Goal: Task Accomplishment & Management: Manage account settings

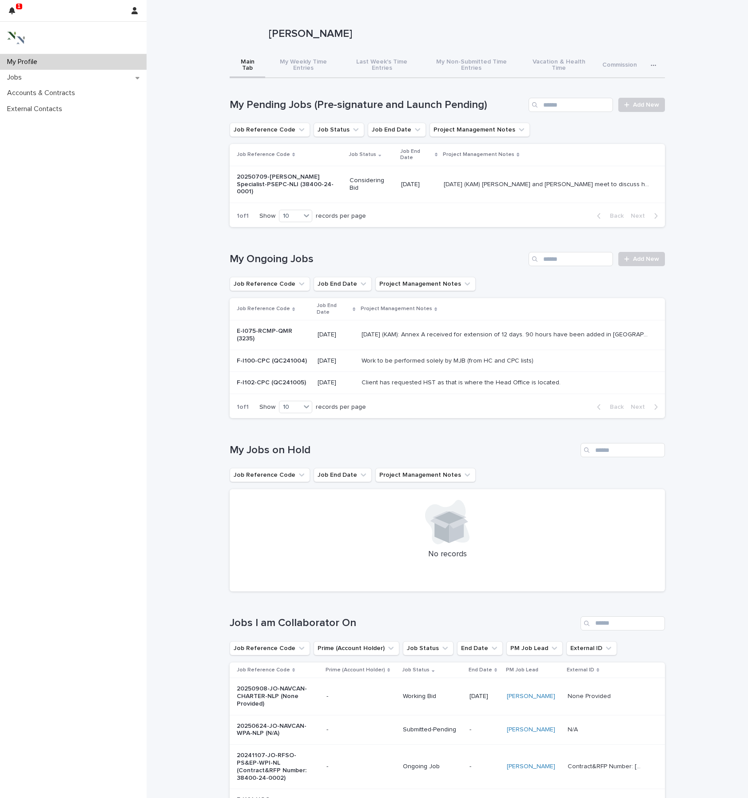
click at [652, 68] on icon "button" at bounding box center [653, 65] width 5 height 6
click at [630, 101] on span "Time Entry Reports" at bounding box center [623, 98] width 55 height 6
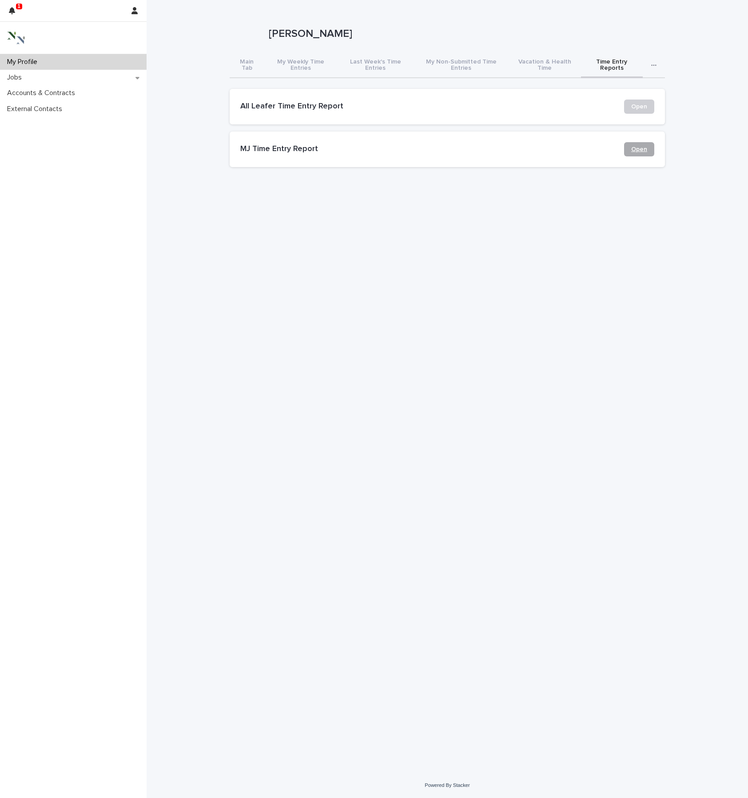
click at [642, 152] on span "Open" at bounding box center [639, 149] width 16 height 6
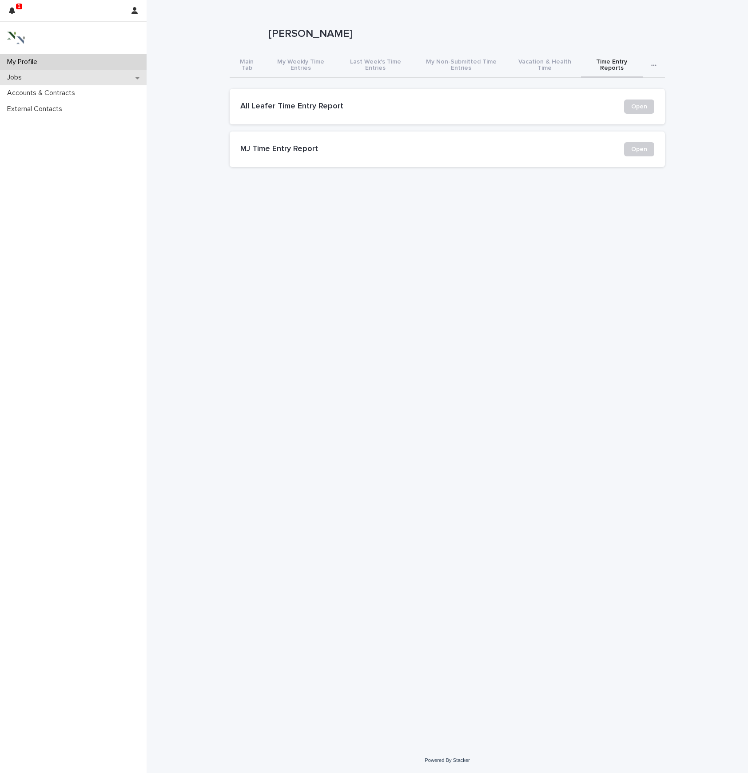
click at [21, 81] on p "Jobs" at bounding box center [16, 77] width 25 height 8
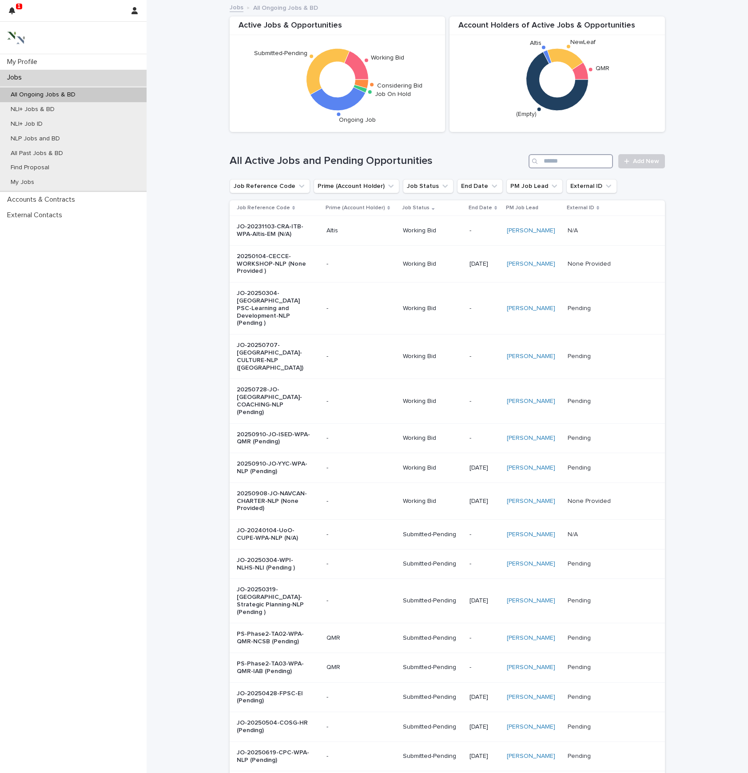
click at [553, 166] on input "Search" at bounding box center [570, 161] width 84 height 14
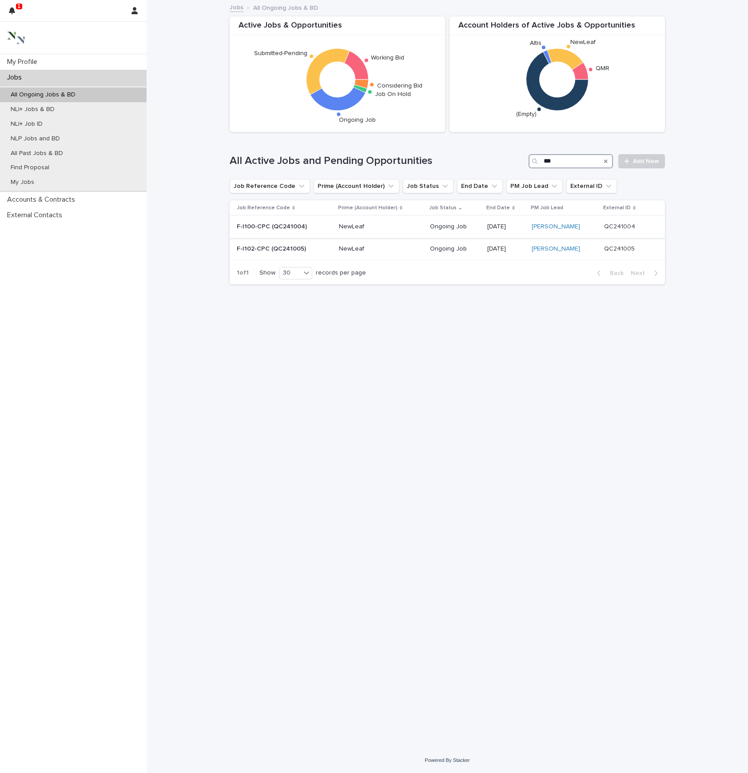
type input "***"
click at [259, 230] on p "F-I100-CPC (QC241004)" at bounding box center [274, 227] width 74 height 8
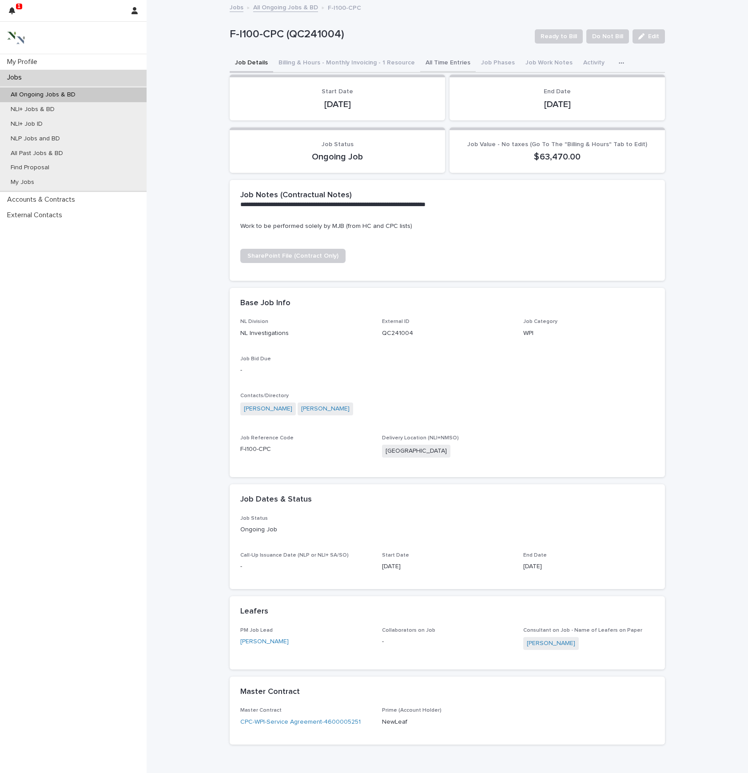
click at [472, 67] on button "All Time Entries" at bounding box center [448, 63] width 56 height 19
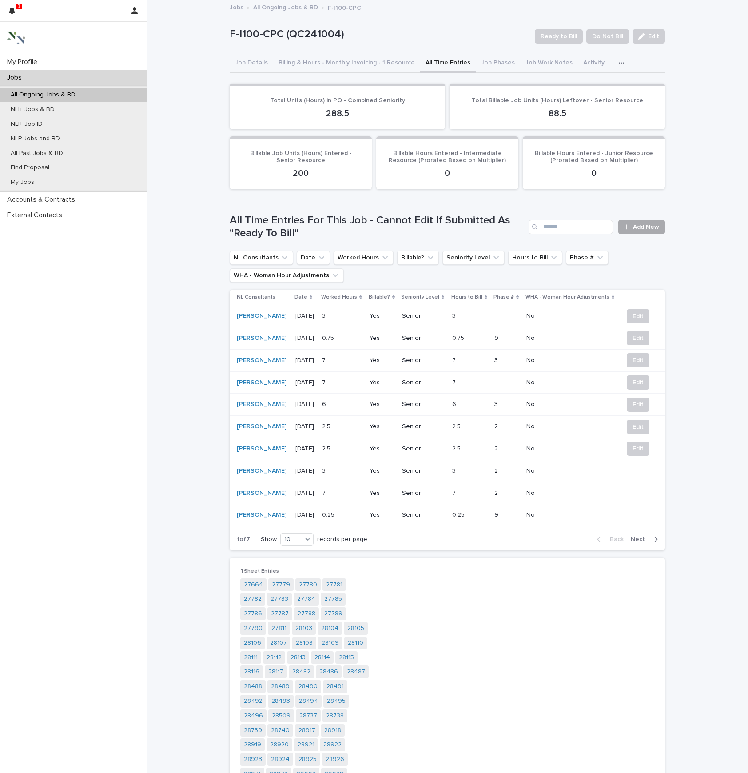
click at [639, 230] on span "Add New" at bounding box center [646, 227] width 26 height 6
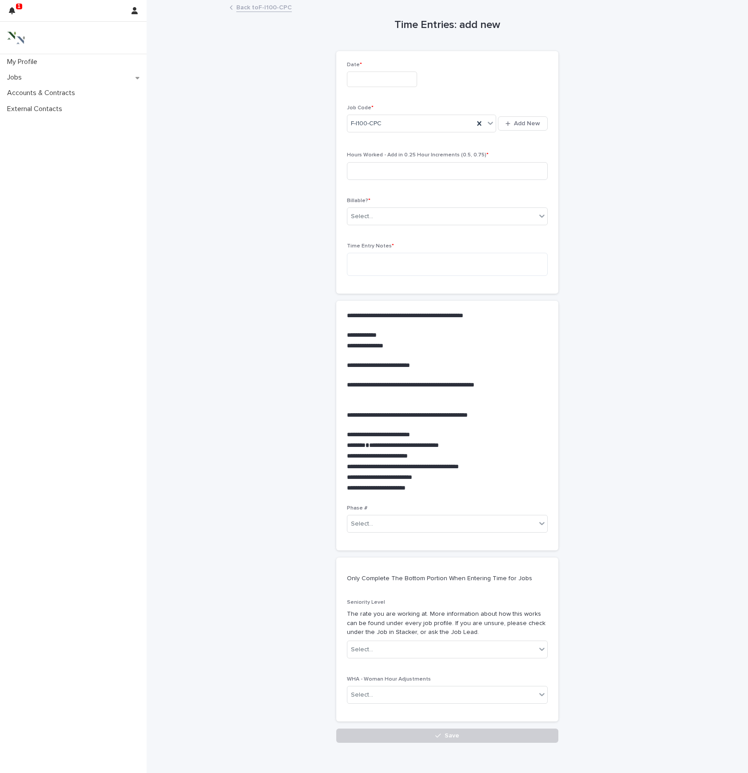
click at [386, 87] on input "text" at bounding box center [382, 79] width 70 height 16
click at [343, 187] on div "15" at bounding box center [349, 181] width 12 height 12
type input "**********"
click at [377, 180] on input at bounding box center [447, 171] width 201 height 18
type input "*"
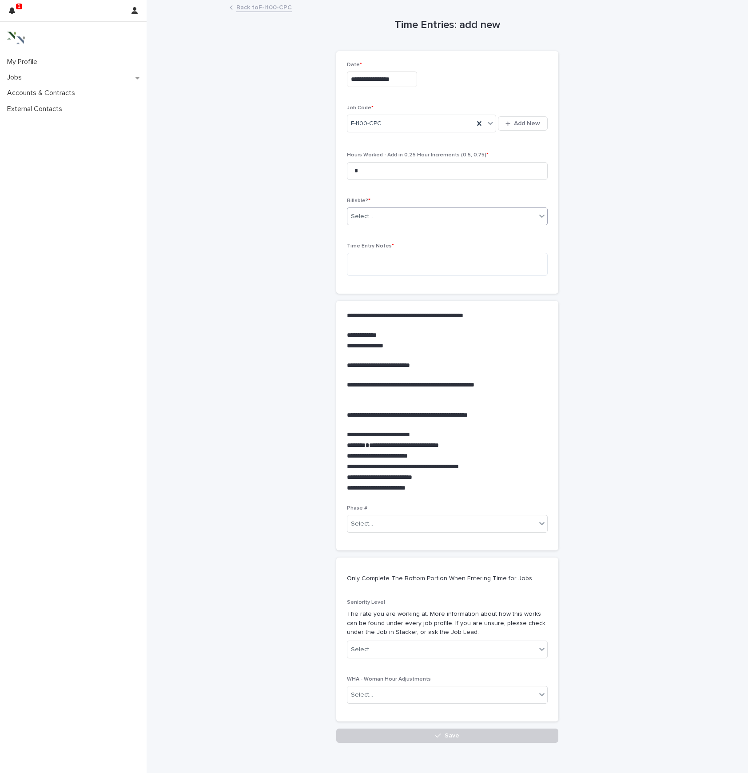
click at [391, 224] on div "Select..." at bounding box center [441, 216] width 189 height 15
click at [381, 274] on div "Yes" at bounding box center [447, 274] width 197 height 16
click at [372, 276] on textarea at bounding box center [447, 264] width 201 height 23
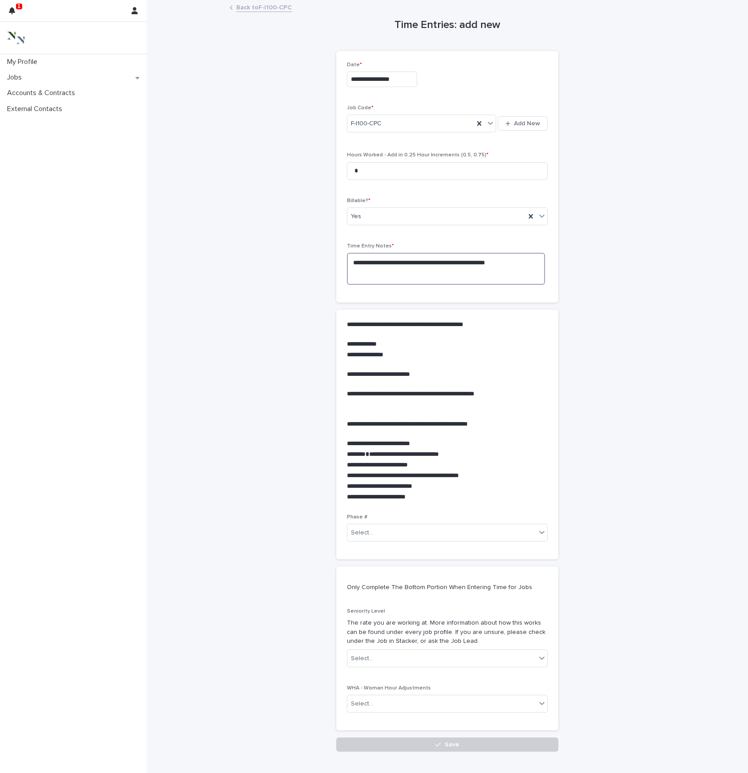
click at [353, 285] on textarea "**********" at bounding box center [446, 269] width 198 height 32
click at [423, 285] on textarea "**********" at bounding box center [446, 269] width 198 height 32
click at [484, 285] on textarea "**********" at bounding box center [446, 269] width 198 height 32
drag, startPoint x: 472, startPoint y: 318, endPoint x: 524, endPoint y: 318, distance: 52.4
click at [524, 285] on textarea "**********" at bounding box center [446, 269] width 198 height 32
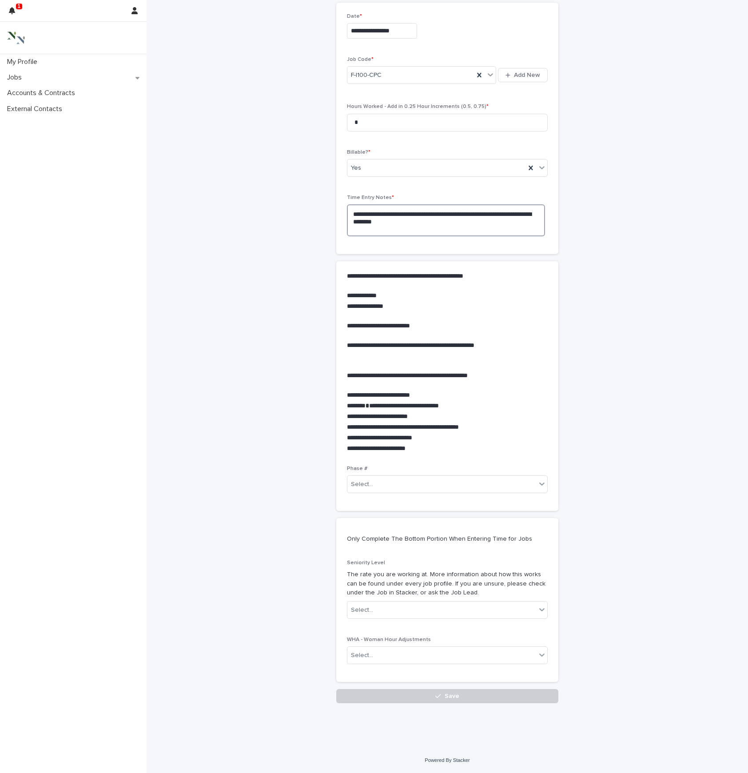
scroll to position [162, 0]
type textarea "**********"
click at [462, 477] on div "Select..." at bounding box center [441, 484] width 189 height 15
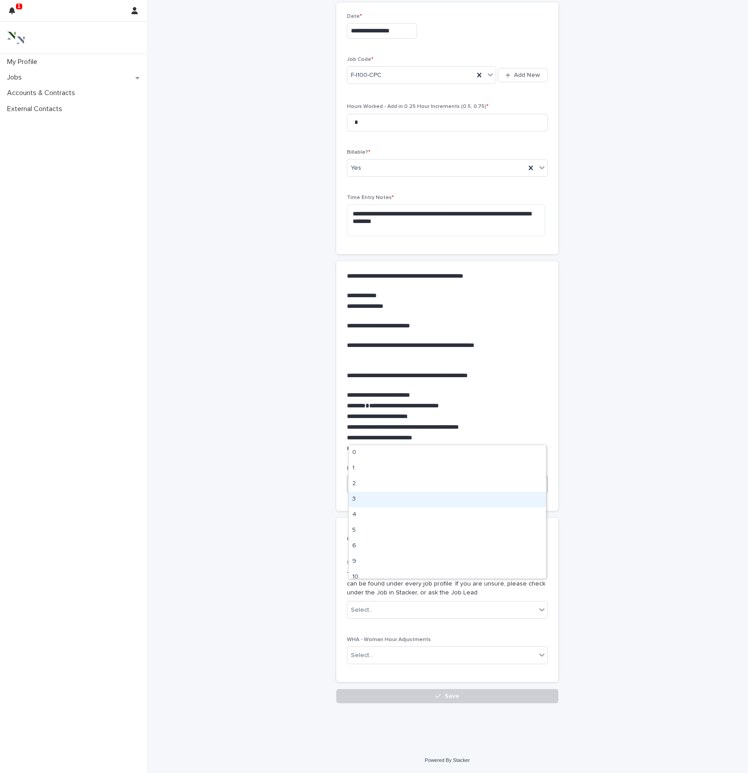
click at [422, 504] on div "3" at bounding box center [447, 500] width 197 height 16
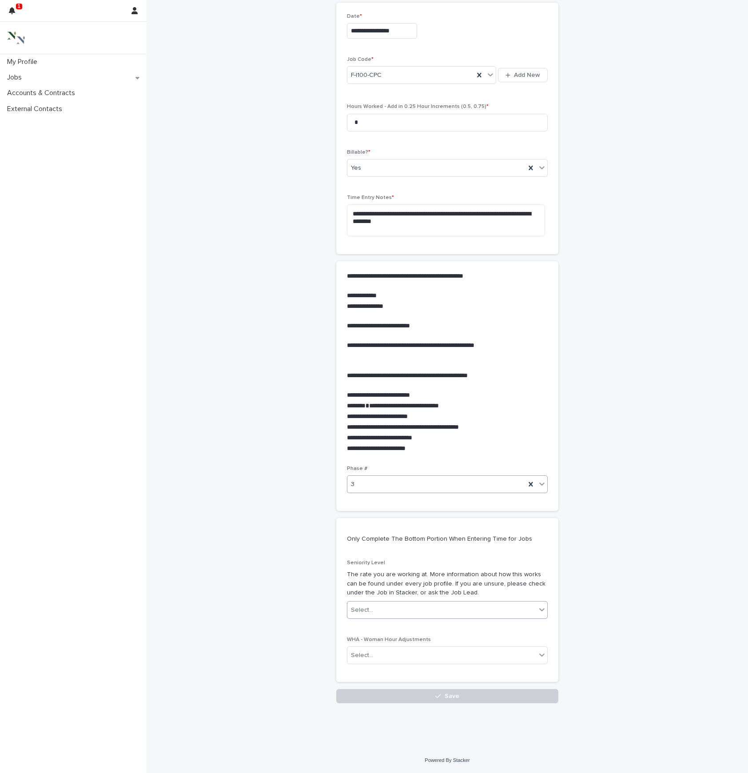
click at [424, 603] on div "Select..." at bounding box center [441, 610] width 189 height 15
click at [403, 614] on div "Senior" at bounding box center [447, 615] width 197 height 16
click at [541, 651] on icon at bounding box center [541, 654] width 9 height 9
click at [501, 678] on div "No" at bounding box center [447, 682] width 197 height 16
click at [483, 694] on button "Save" at bounding box center [447, 696] width 222 height 14
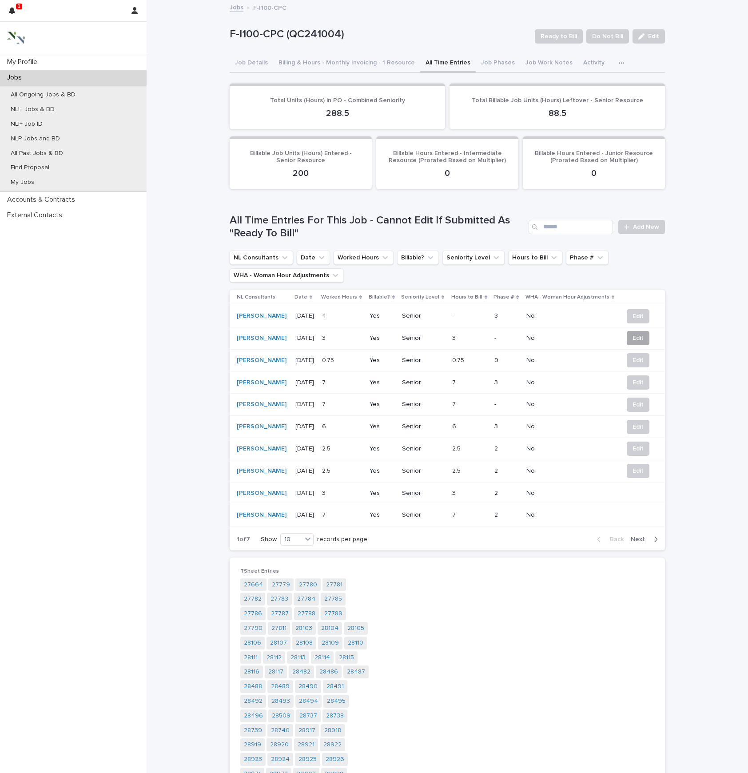
click at [639, 342] on span "Edit" at bounding box center [637, 337] width 11 height 9
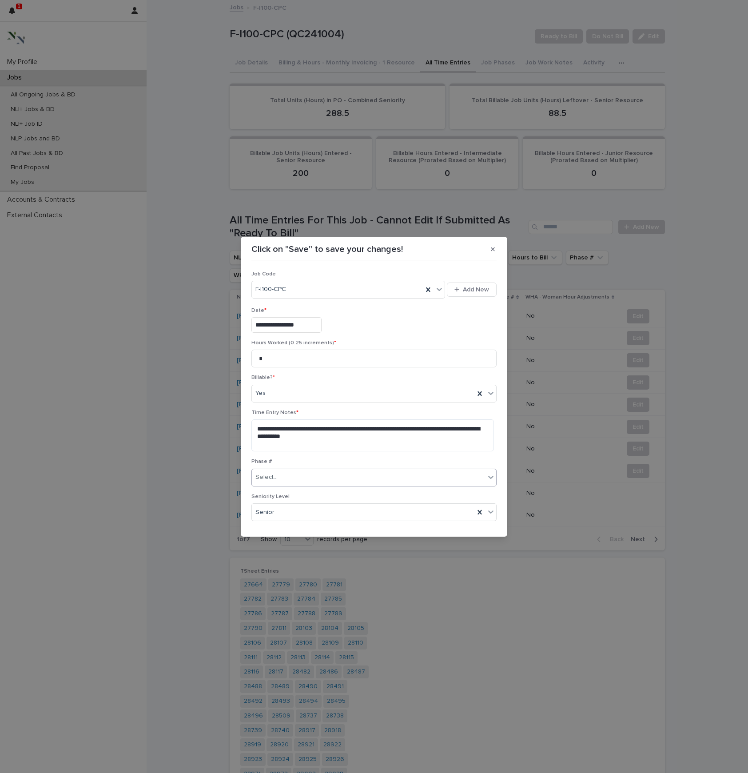
click at [490, 481] on icon at bounding box center [490, 476] width 9 height 9
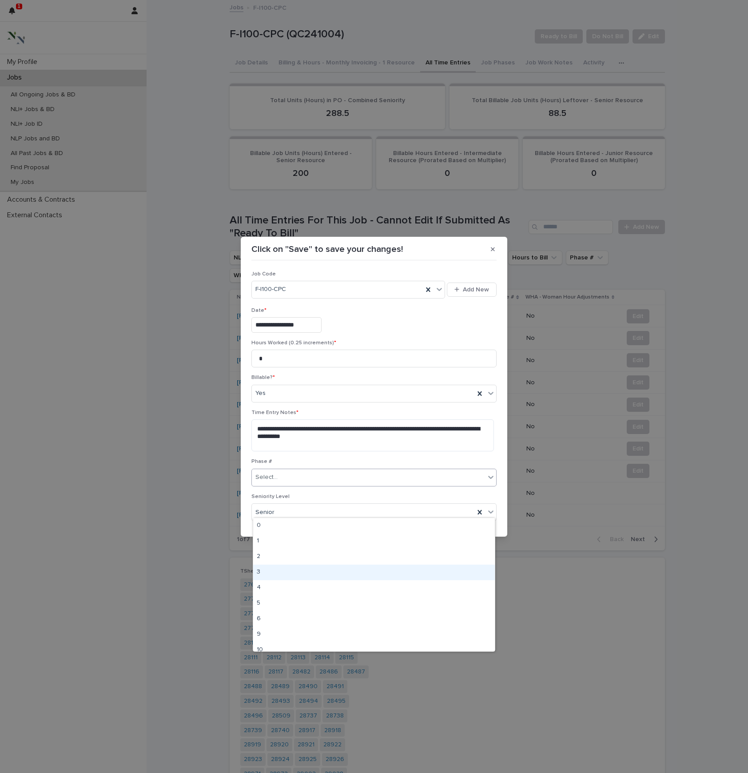
click at [407, 574] on div "3" at bounding box center [374, 572] width 242 height 16
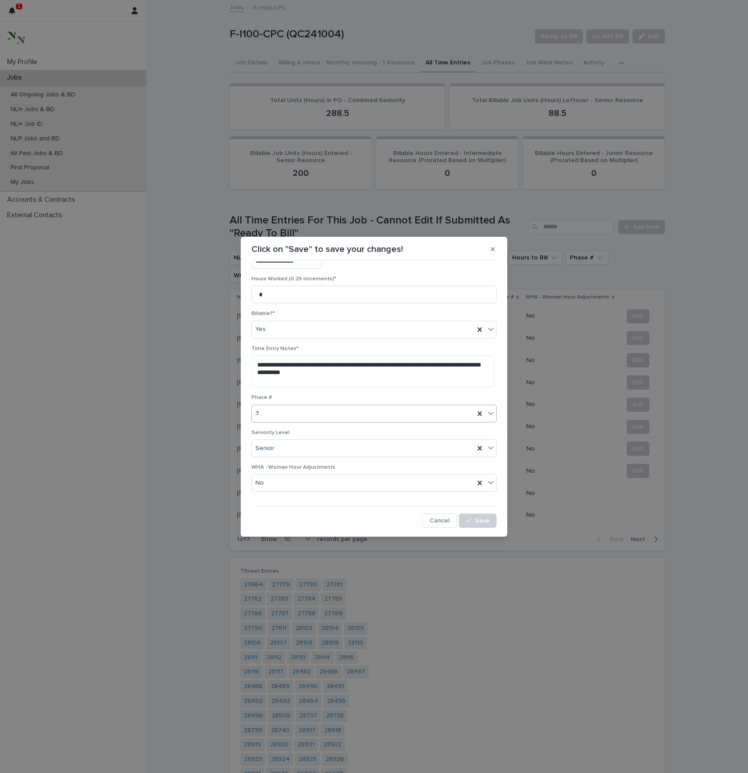
scroll to position [107, 0]
click at [479, 520] on span "Save" at bounding box center [482, 520] width 15 height 6
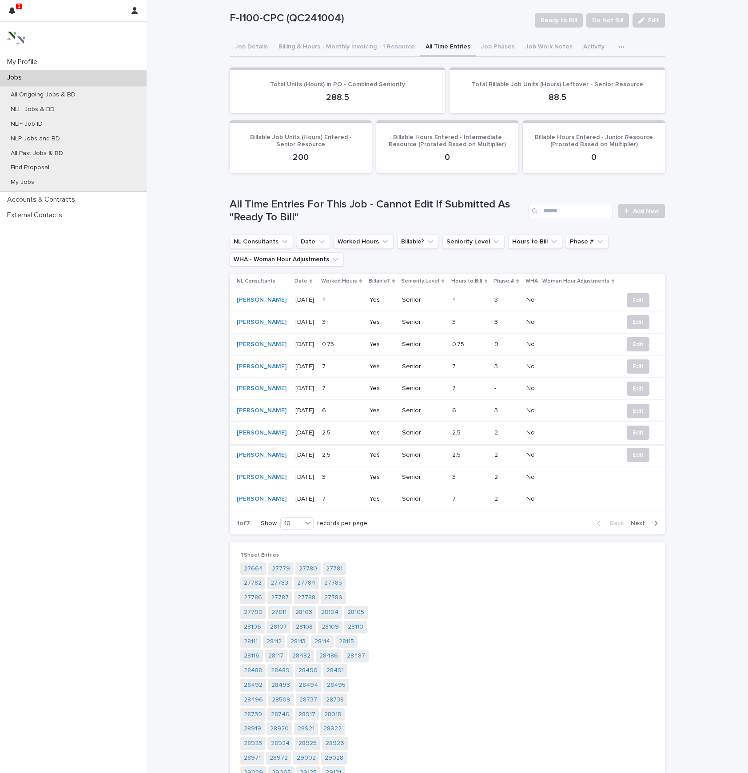
scroll to position [17, 0]
click at [639, 392] on span "Edit" at bounding box center [637, 387] width 11 height 9
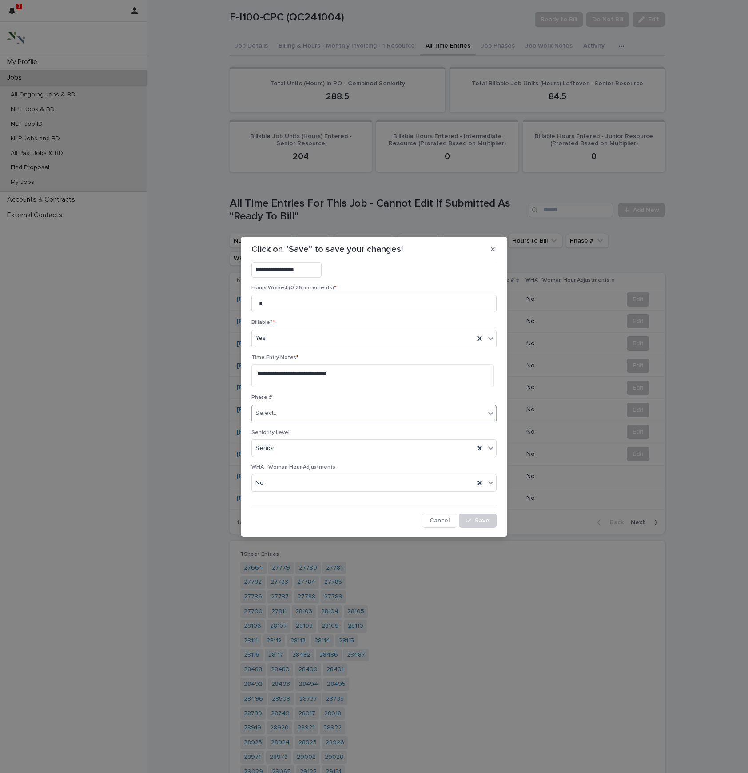
scroll to position [99, 0]
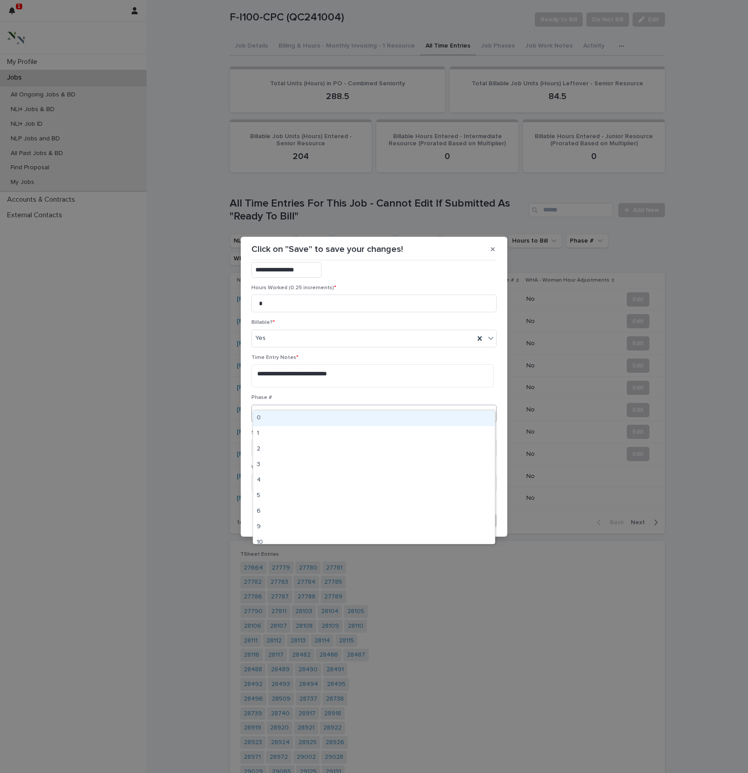
click at [475, 406] on div "Select..." at bounding box center [368, 413] width 233 height 15
click at [393, 471] on div "3" at bounding box center [374, 465] width 242 height 16
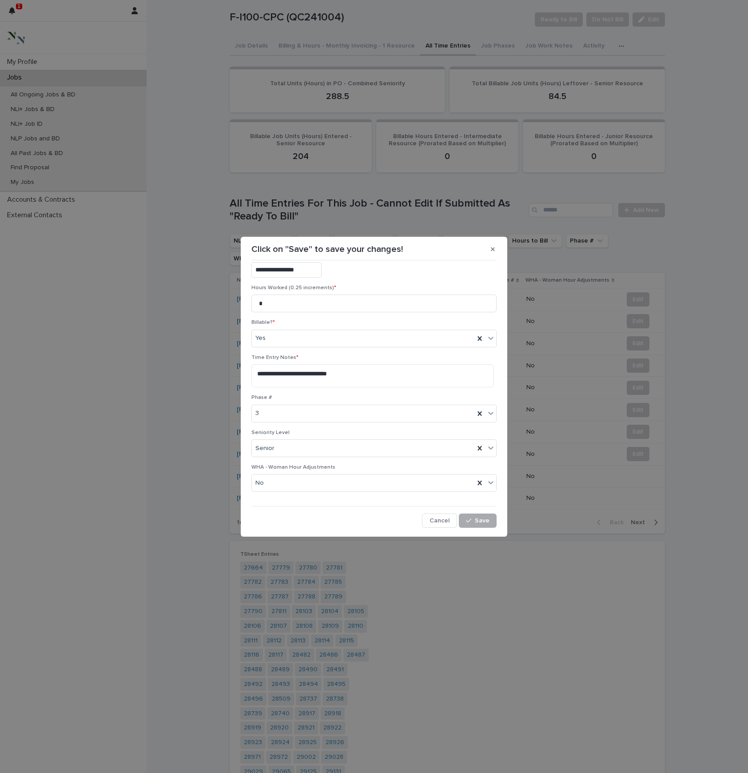
click at [484, 520] on span "Save" at bounding box center [482, 520] width 15 height 6
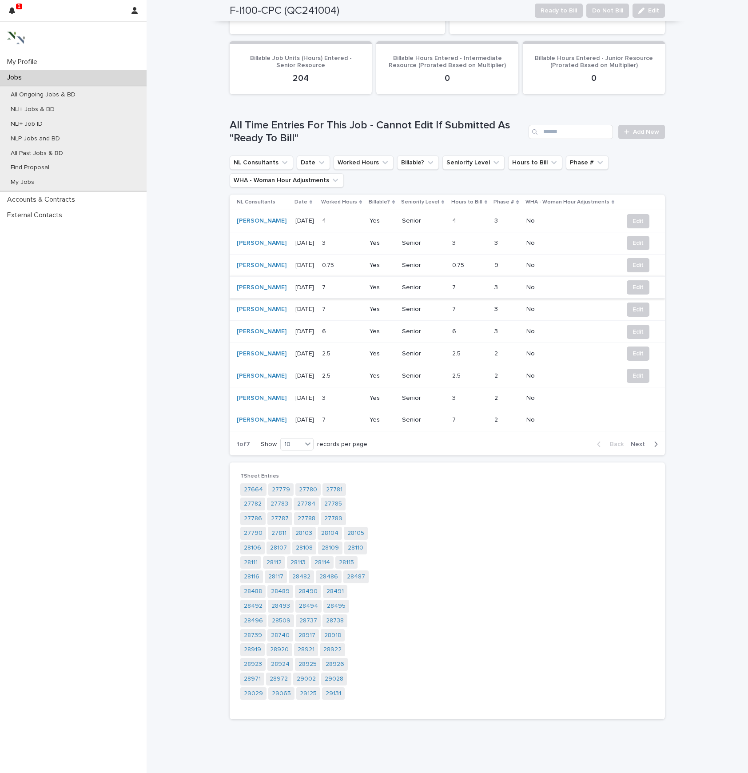
scroll to position [107, 0]
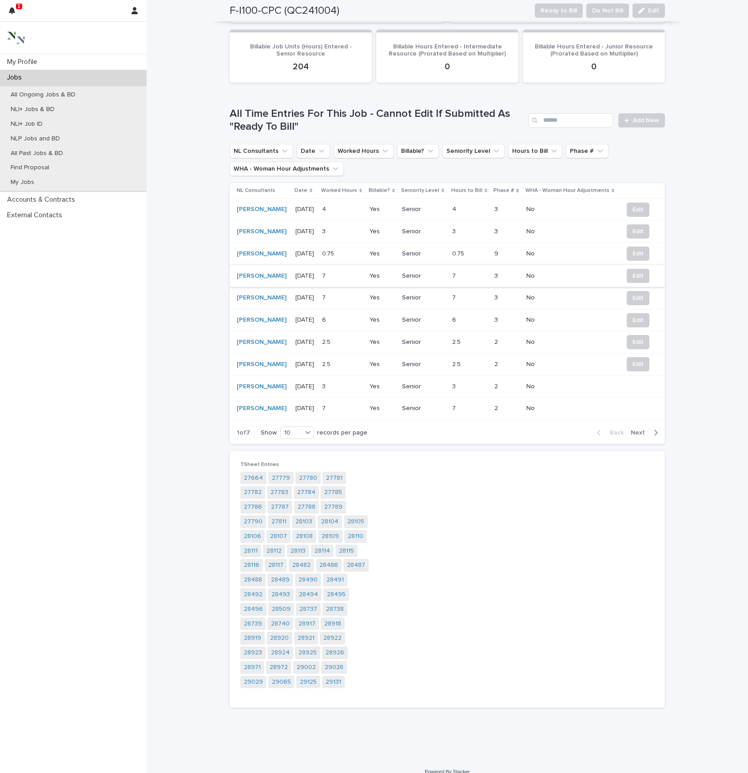
click at [640, 436] on span "Next" at bounding box center [641, 432] width 20 height 6
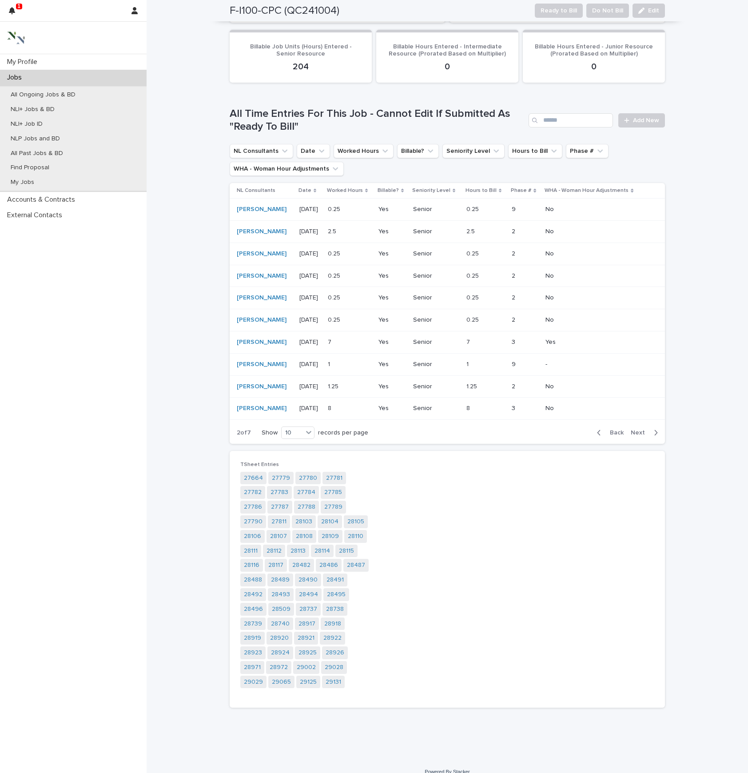
click at [640, 436] on span "Next" at bounding box center [641, 432] width 20 height 6
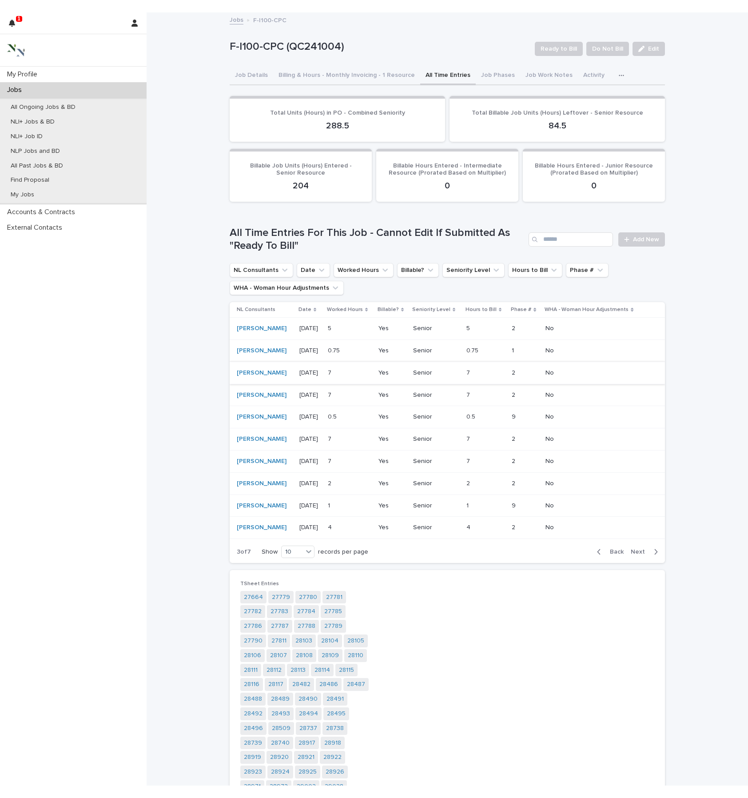
scroll to position [0, 0]
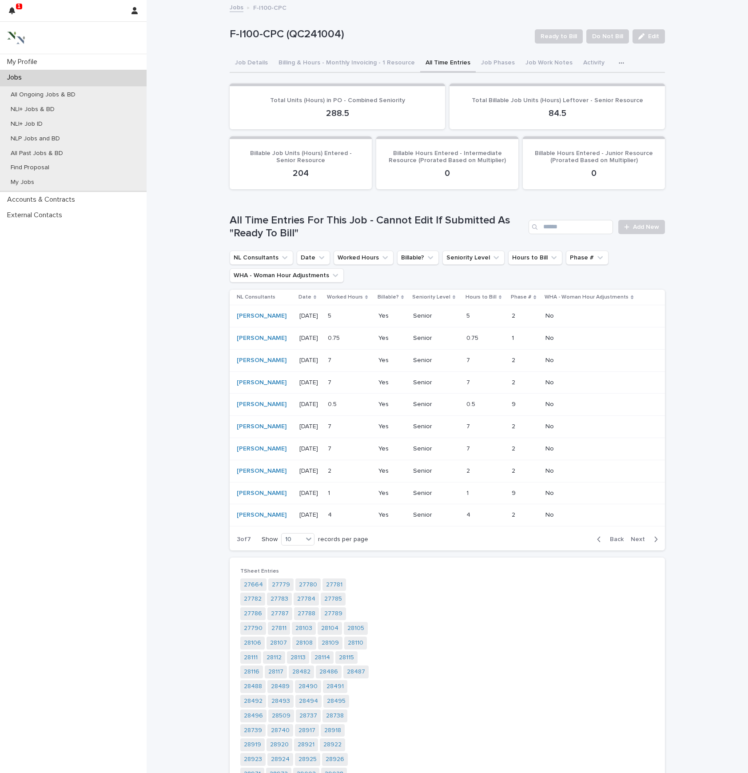
click at [624, 66] on icon "button" at bounding box center [621, 63] width 5 height 6
click at [37, 60] on p "My Profile" at bounding box center [24, 62] width 41 height 8
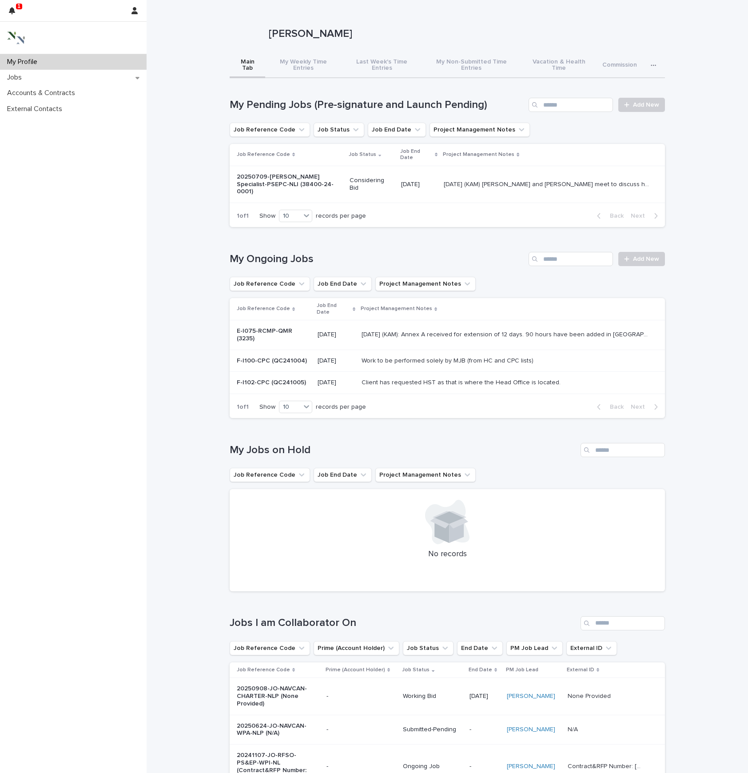
click at [654, 68] on icon "button" at bounding box center [653, 65] width 5 height 6
click at [639, 100] on span "Time Entry Reports" at bounding box center [623, 98] width 55 height 6
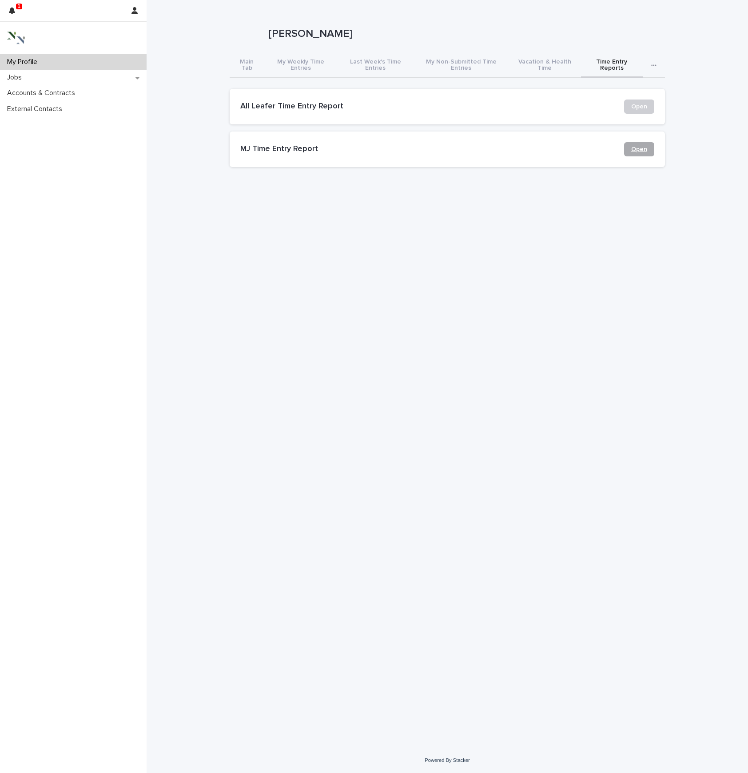
click at [634, 152] on span "Open" at bounding box center [639, 149] width 16 height 6
click at [21, 80] on p "Jobs" at bounding box center [16, 77] width 25 height 8
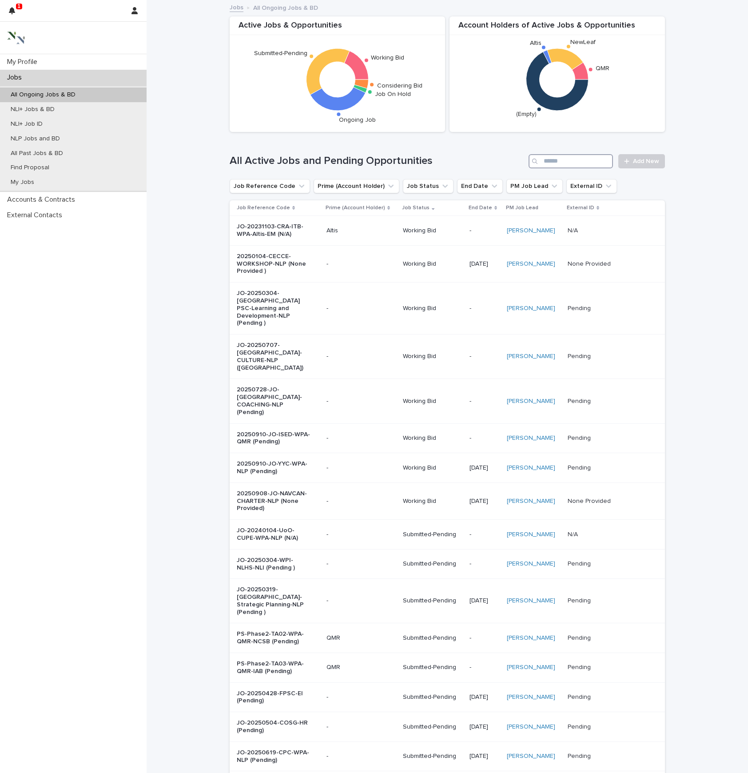
click at [564, 168] on input "Search" at bounding box center [570, 161] width 84 height 14
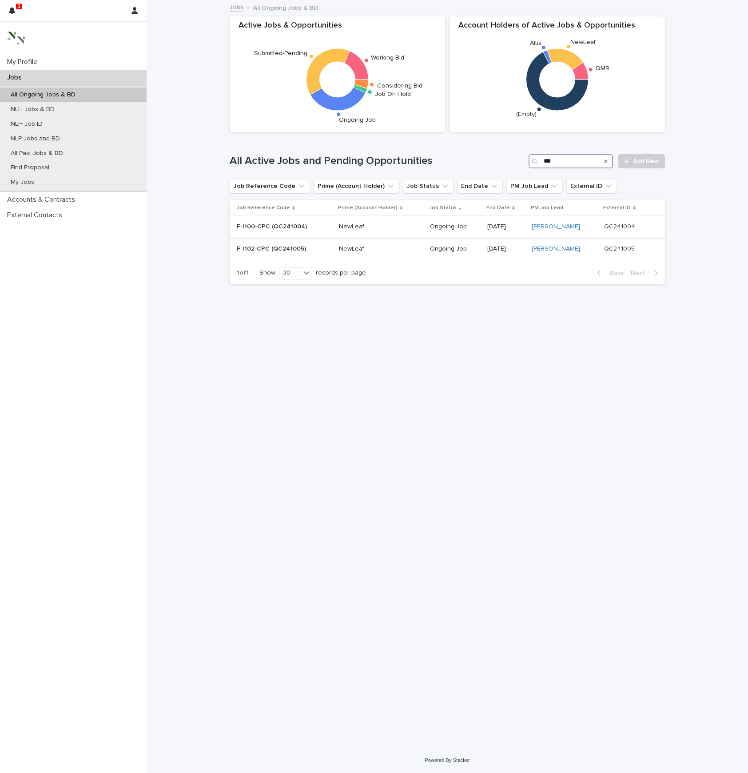
type input "***"
click at [265, 230] on p "F-I100-CPC (QC241004)" at bounding box center [274, 227] width 74 height 8
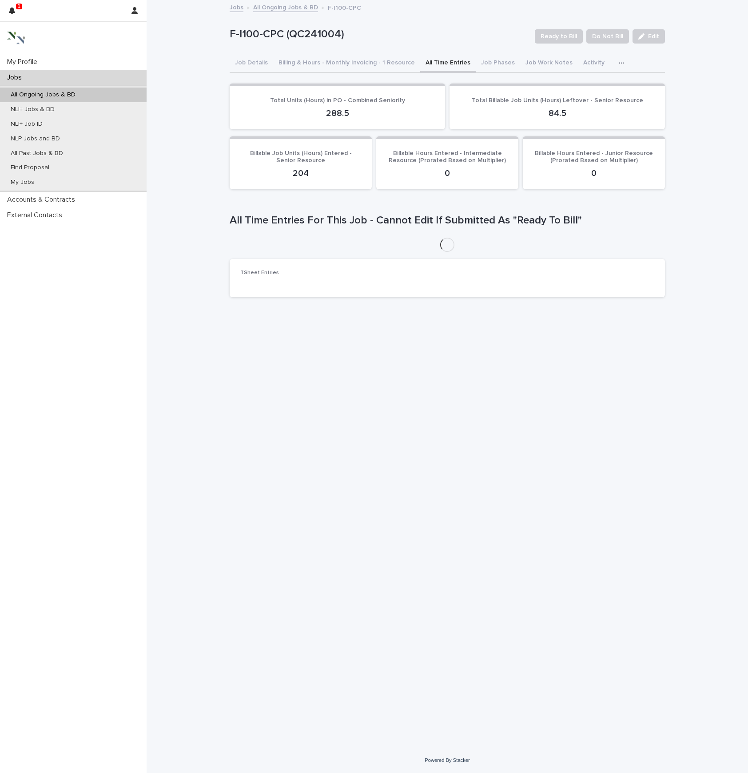
click at [467, 68] on button "All Time Entries" at bounding box center [448, 63] width 56 height 19
